Goal: Find contact information: Find contact information

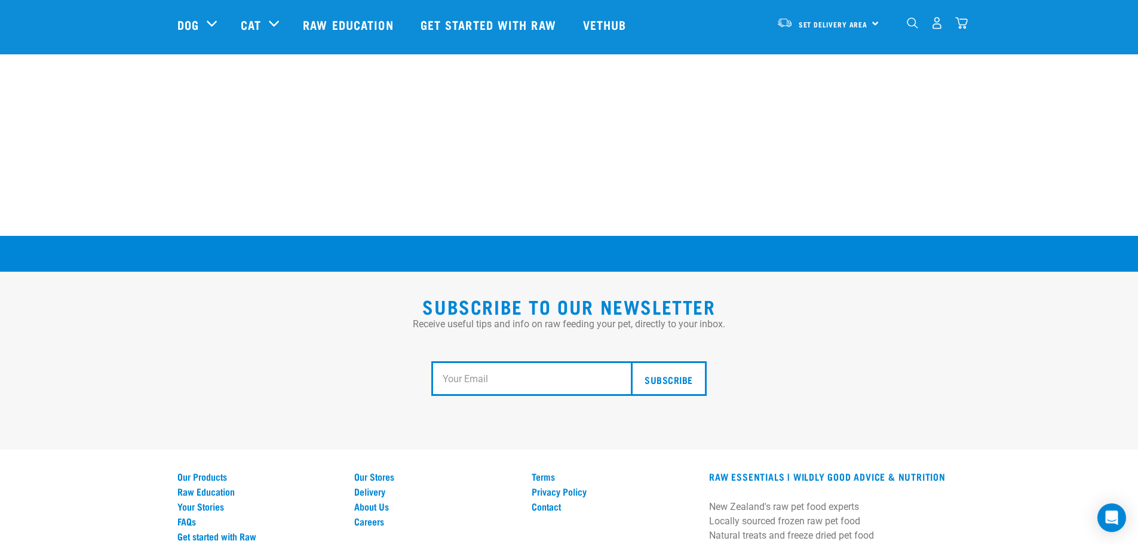
scroll to position [2206, 0]
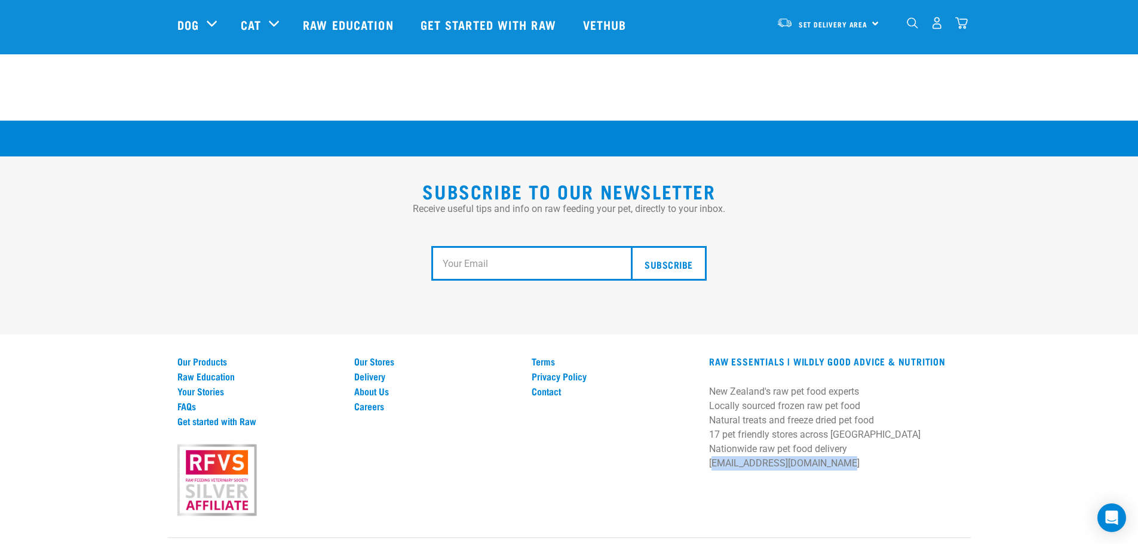
drag, startPoint x: 827, startPoint y: 423, endPoint x: 683, endPoint y: 425, distance: 143.9
click at [709, 424] on p "New Zealand's raw pet food experts Locally sourced frozen raw pet food Natural …" at bounding box center [834, 428] width 251 height 86
click at [594, 417] on div "Terms Privacy Policy Contact" at bounding box center [612, 435] width 177 height 159
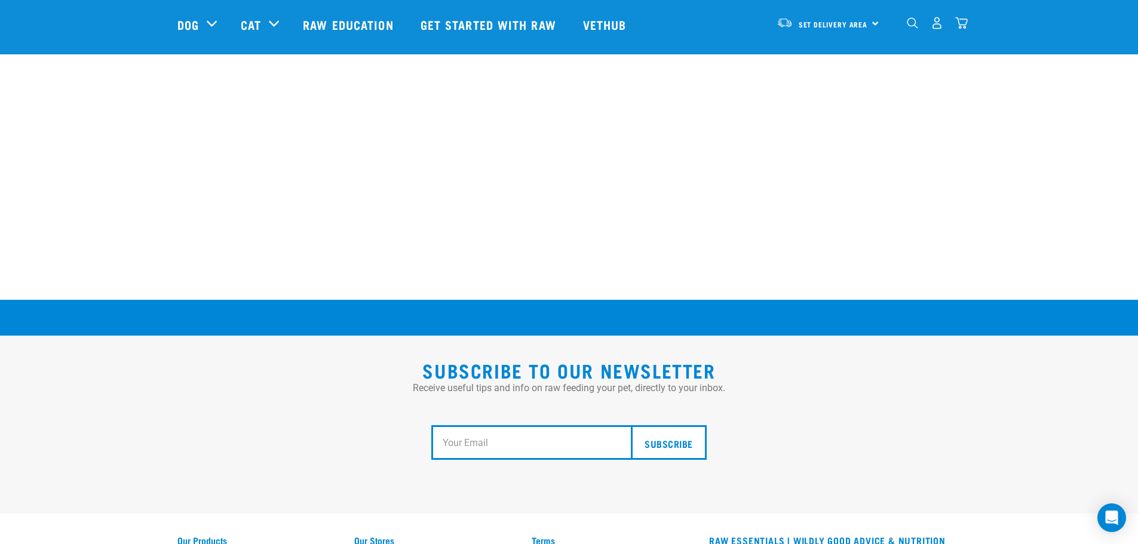
scroll to position [1967, 0]
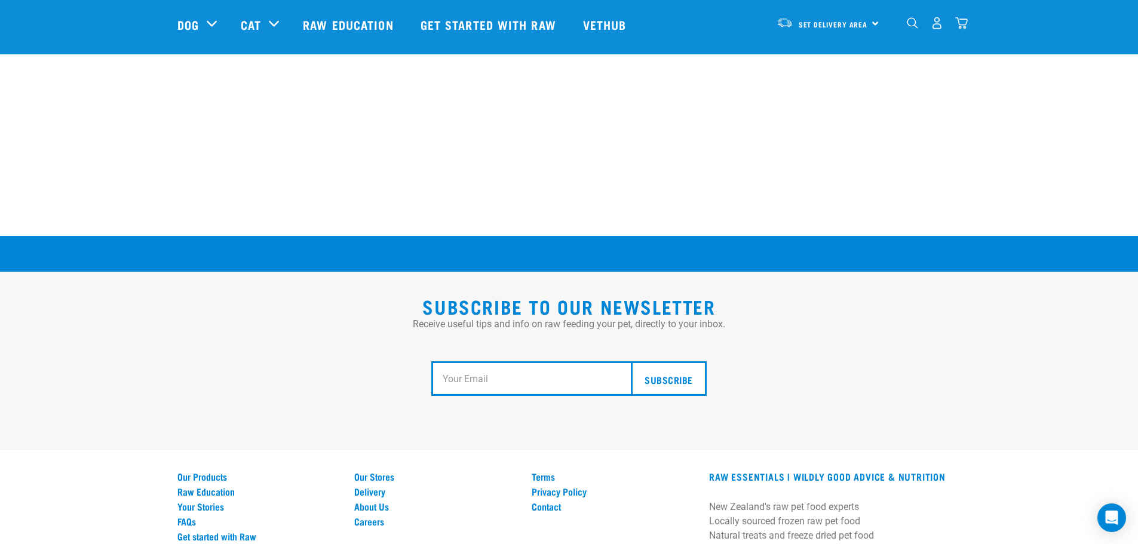
scroll to position [2206, 0]
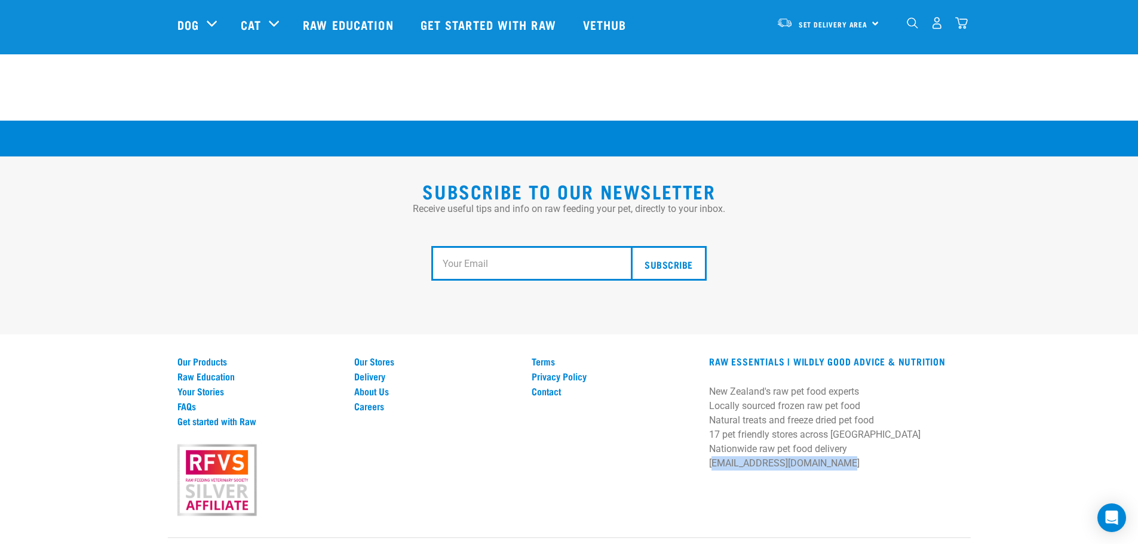
drag, startPoint x: 833, startPoint y: 425, endPoint x: 707, endPoint y: 425, distance: 126.0
click at [707, 425] on div "RAW ESSENTIALS | Wildly Good Advice & Nutrition New Zealand's raw pet food expe…" at bounding box center [835, 417] width 266 height 122
copy p "[EMAIL_ADDRESS][DOMAIN_NAME]"
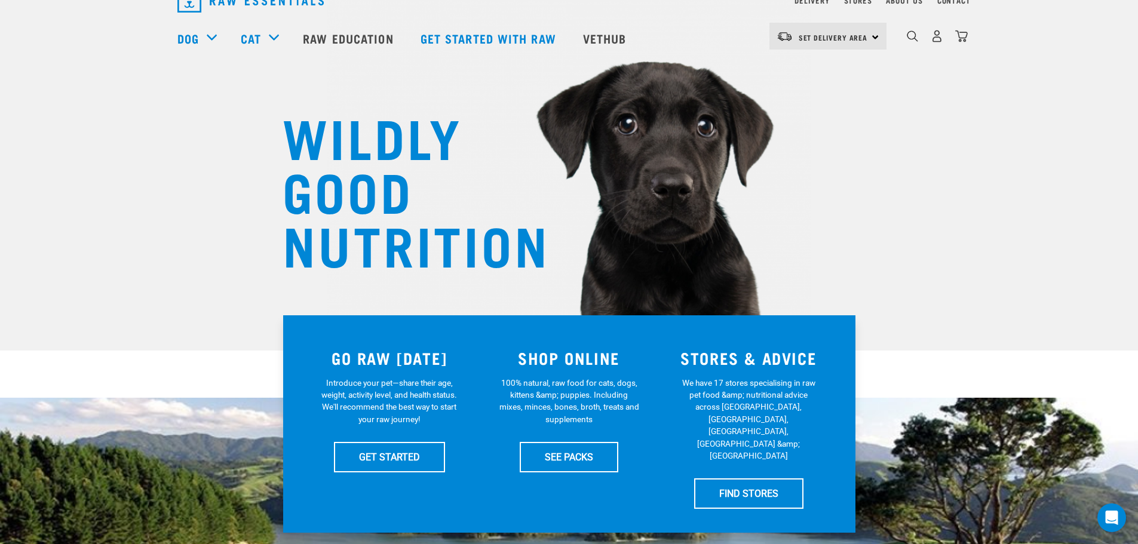
scroll to position [0, 0]
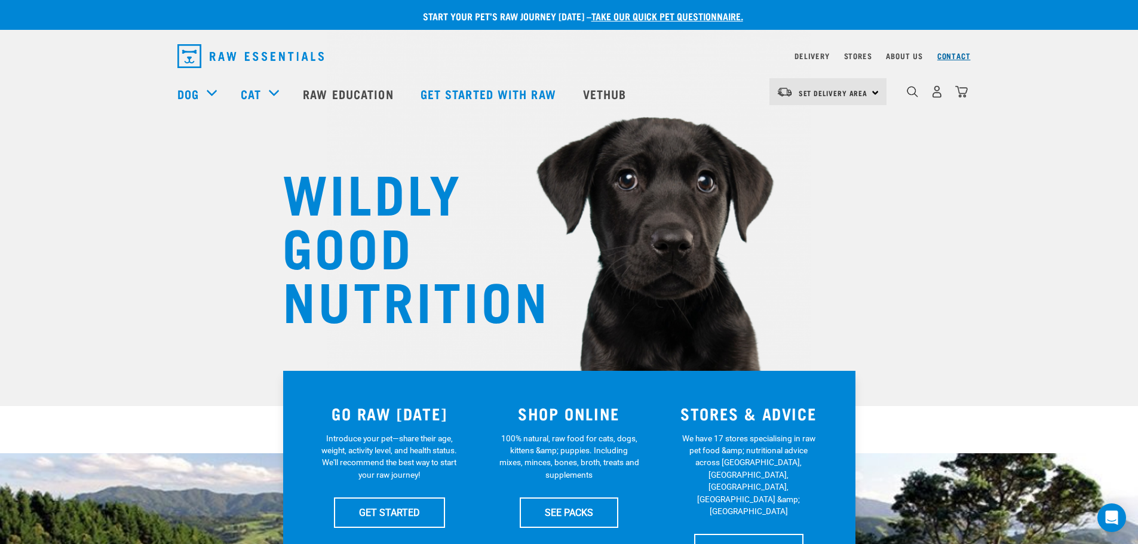
click at [943, 56] on link "Contact" at bounding box center [953, 56] width 33 height 4
